Goal: Information Seeking & Learning: Check status

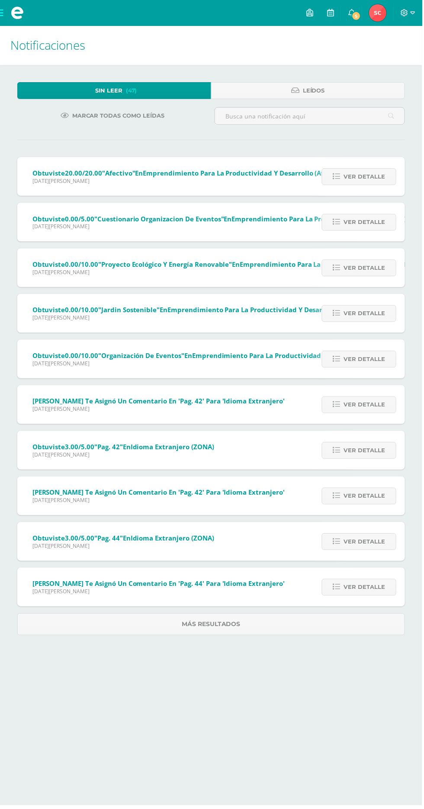
click at [380, 22] on link "[PERSON_NAME] Mi Perfil" at bounding box center [379, 13] width 31 height 26
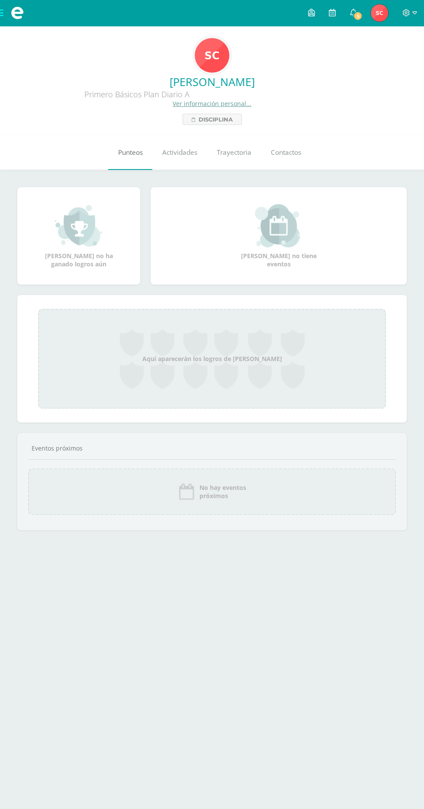
click at [124, 148] on link "Punteos" at bounding box center [130, 152] width 44 height 35
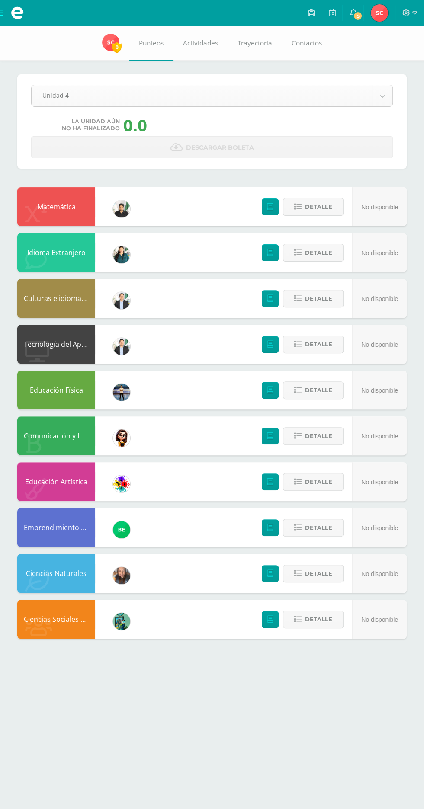
click at [382, 96] on body "Mis cursos Archivos Cerrar panel Ciencias Naturales Primero Básicos Plan Diario…" at bounding box center [212, 328] width 424 height 656
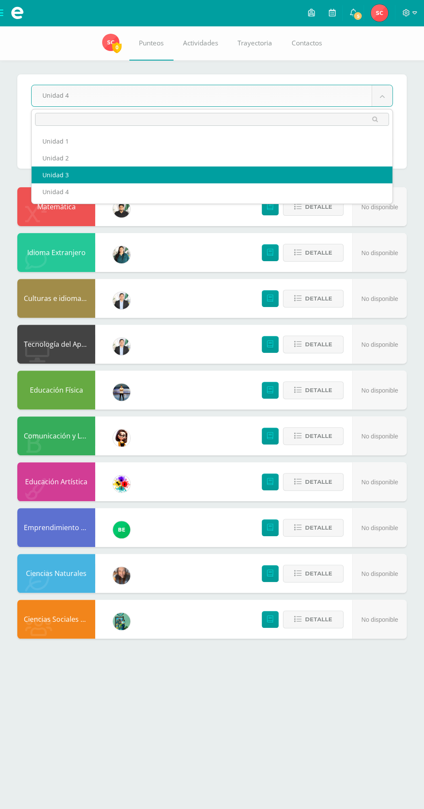
select select "Unidad 3"
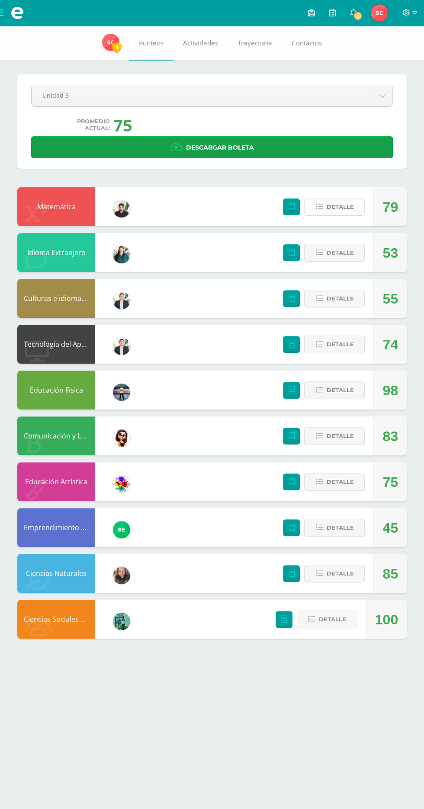
click at [335, 207] on span "Detalle" at bounding box center [339, 207] width 27 height 16
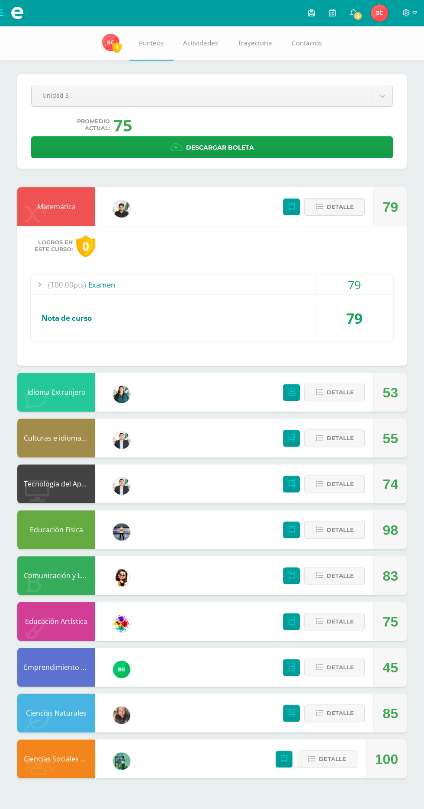
click at [64, 313] on span "Nota de curso" at bounding box center [67, 318] width 50 height 10
click at [53, 286] on span "(100.00pts)" at bounding box center [67, 284] width 38 height 19
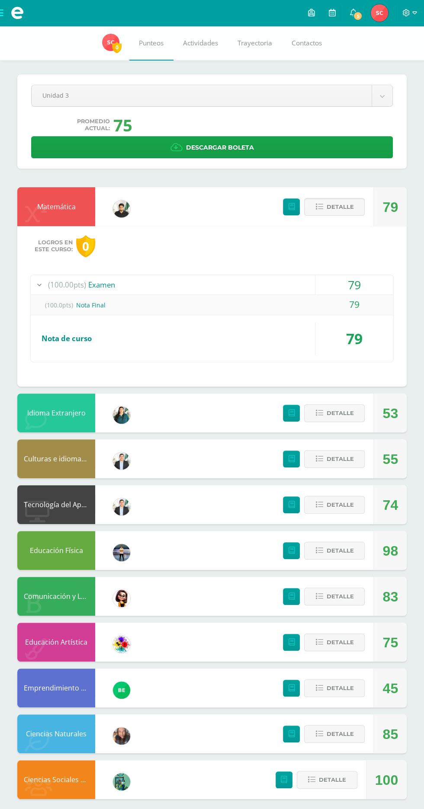
click at [57, 283] on span "(100.00pts)" at bounding box center [67, 284] width 38 height 19
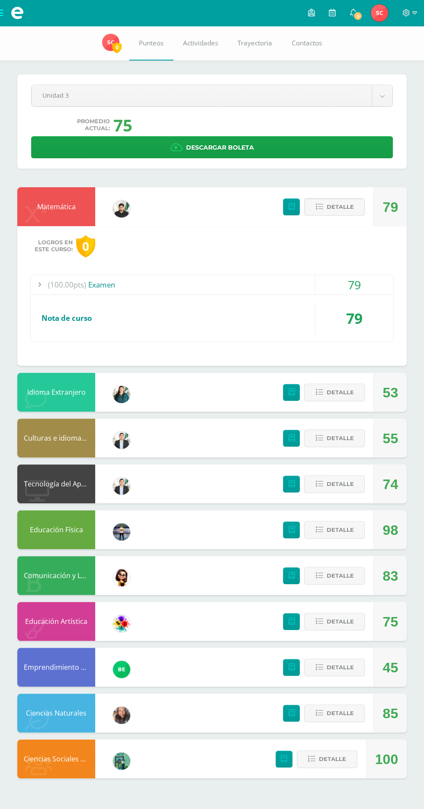
click at [41, 245] on span "Logros en este curso:" at bounding box center [54, 246] width 38 height 14
